Goal: Download file/media

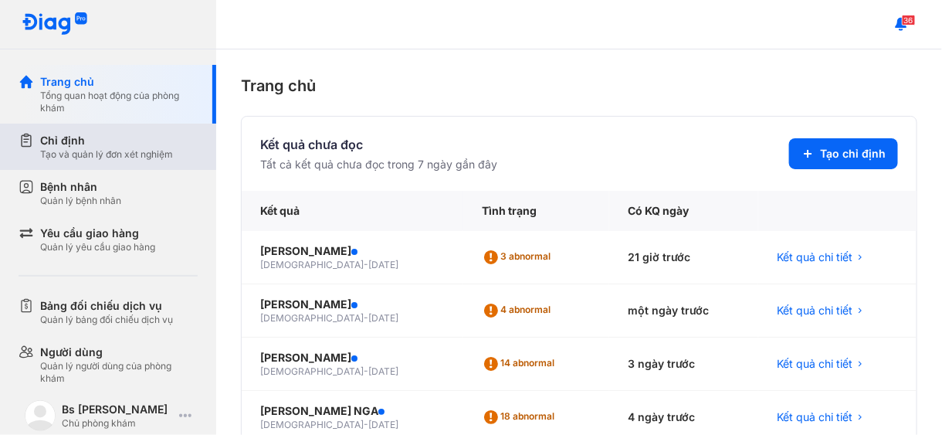
click at [90, 134] on div "Chỉ định" at bounding box center [106, 140] width 133 height 15
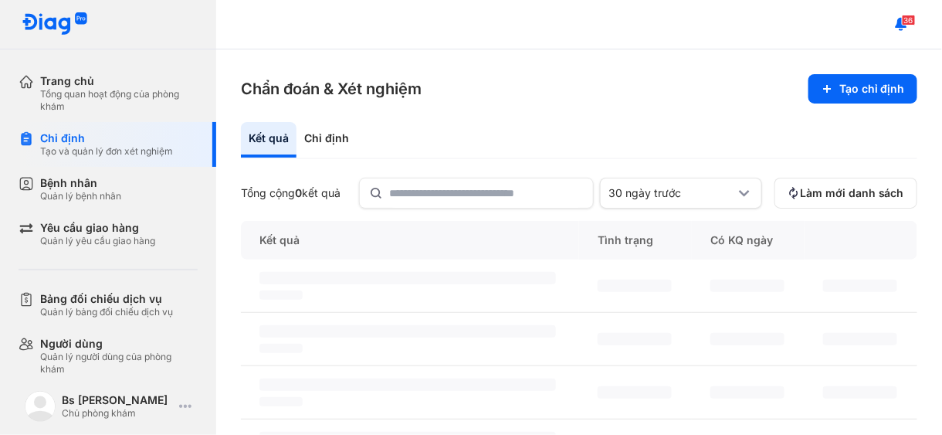
scroll to position [154, 0]
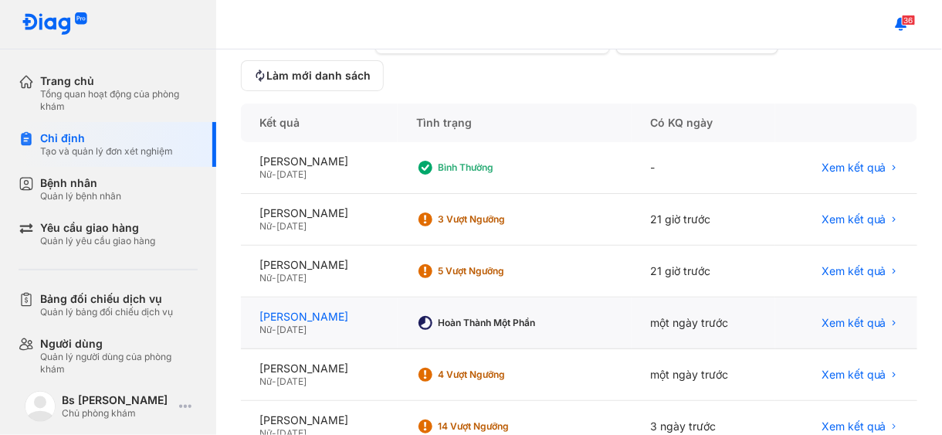
click at [300, 318] on div "[PERSON_NAME]" at bounding box center [319, 317] width 120 height 14
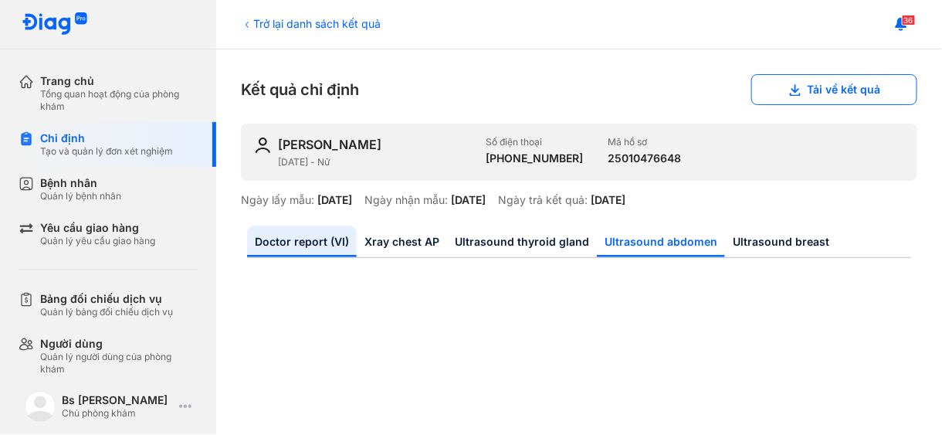
click at [670, 240] on link "Ultrasound abdomen" at bounding box center [661, 242] width 128 height 32
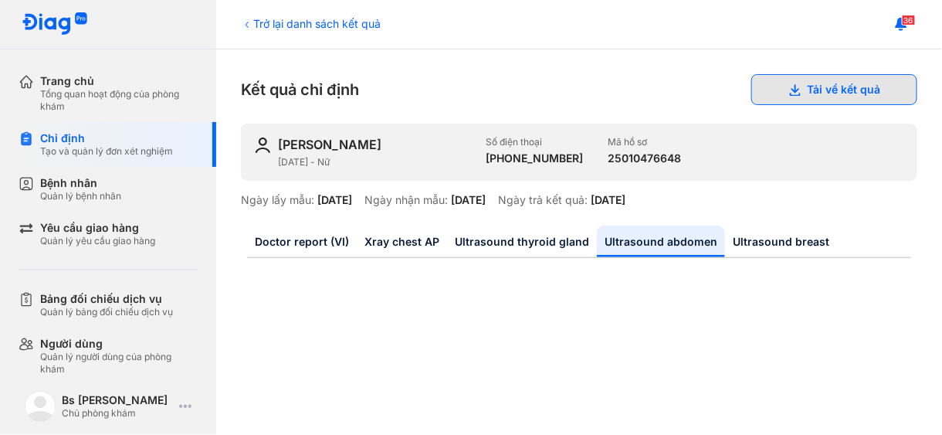
click at [802, 88] on button "Tải về kết quả" at bounding box center [834, 89] width 166 height 31
